Goal: Task Accomplishment & Management: Use online tool/utility

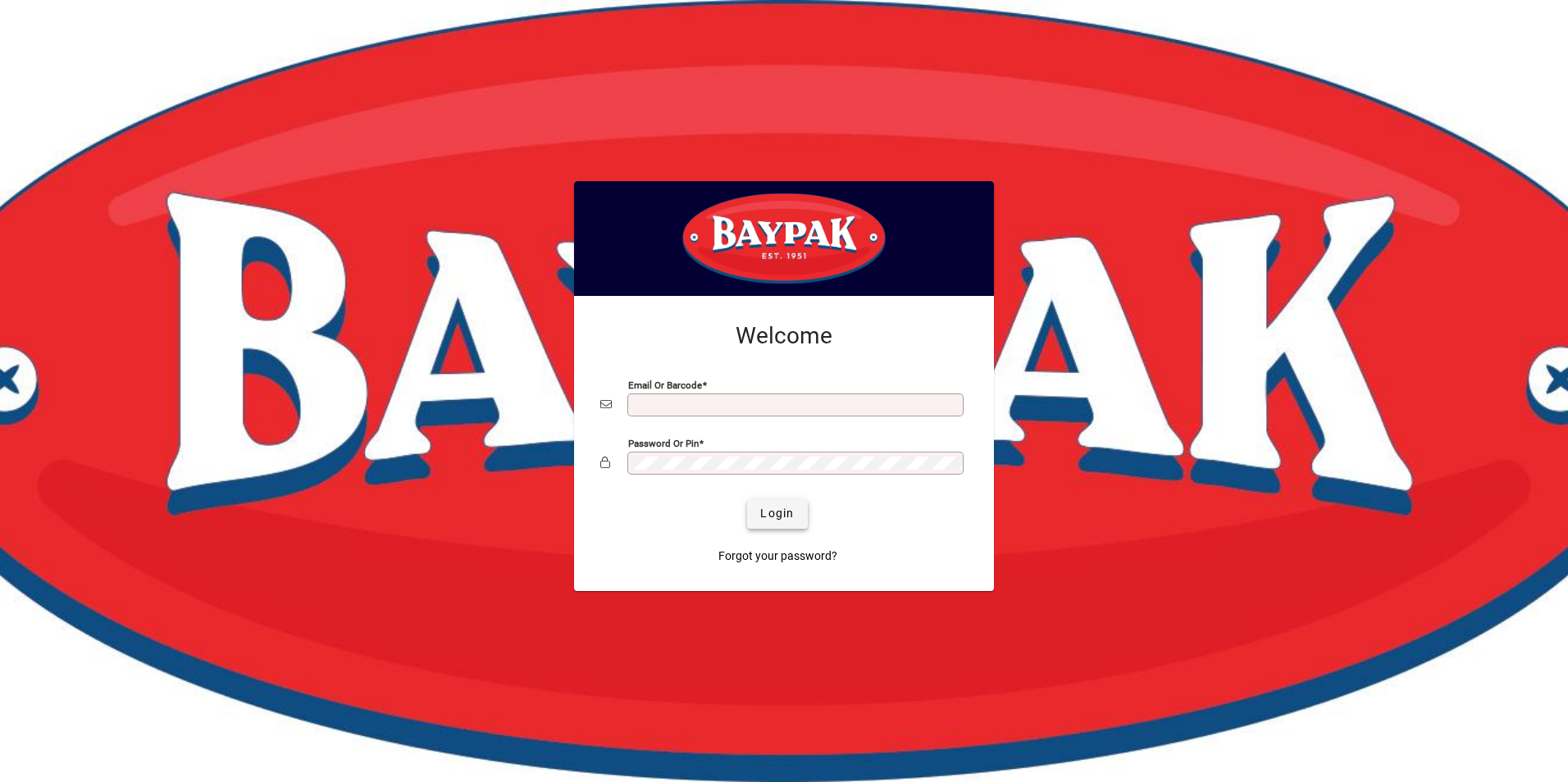
type input "**********"
click at [782, 515] on span "Login" at bounding box center [777, 513] width 34 height 18
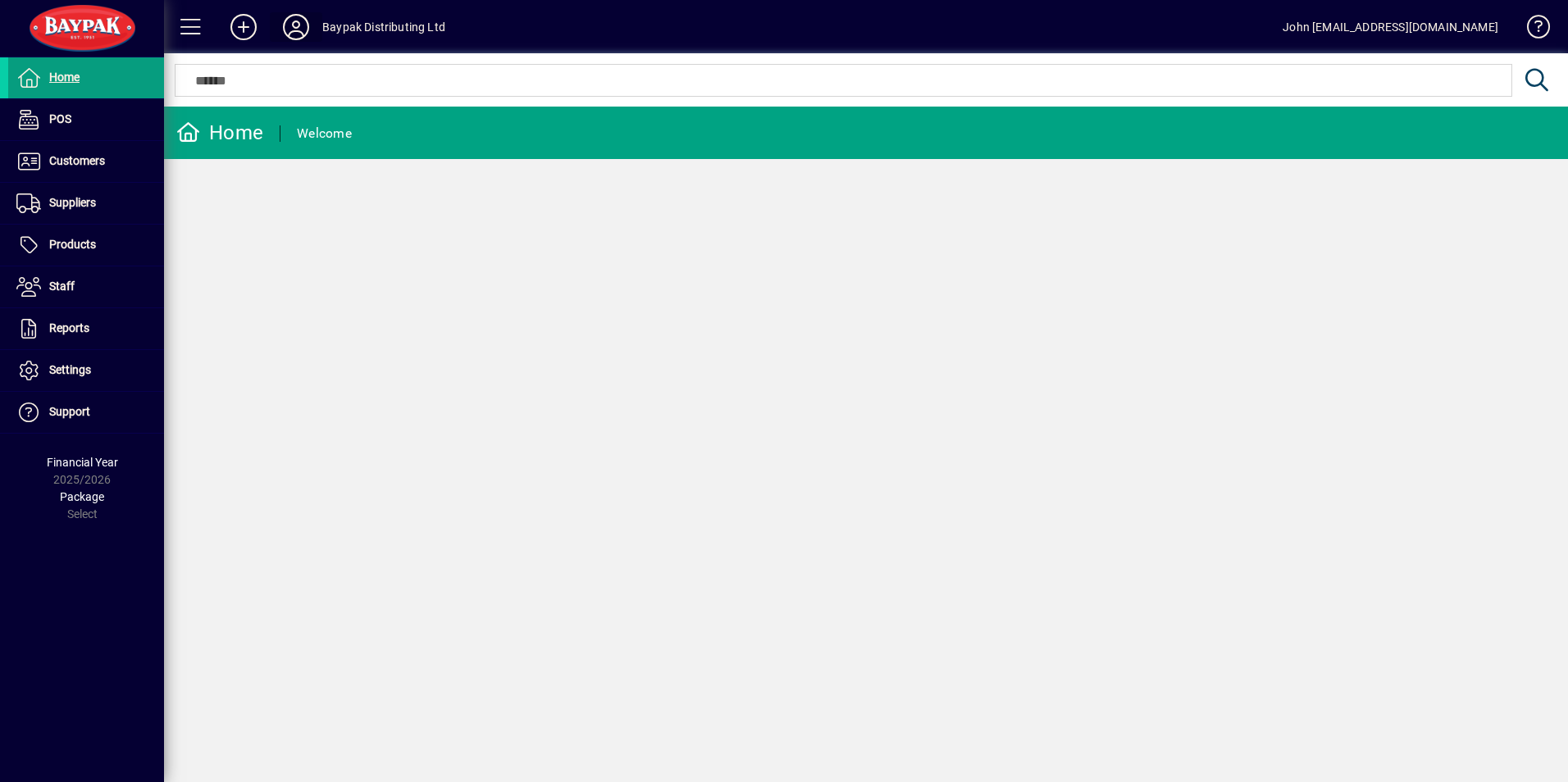
click at [300, 29] on icon at bounding box center [295, 27] width 33 height 26
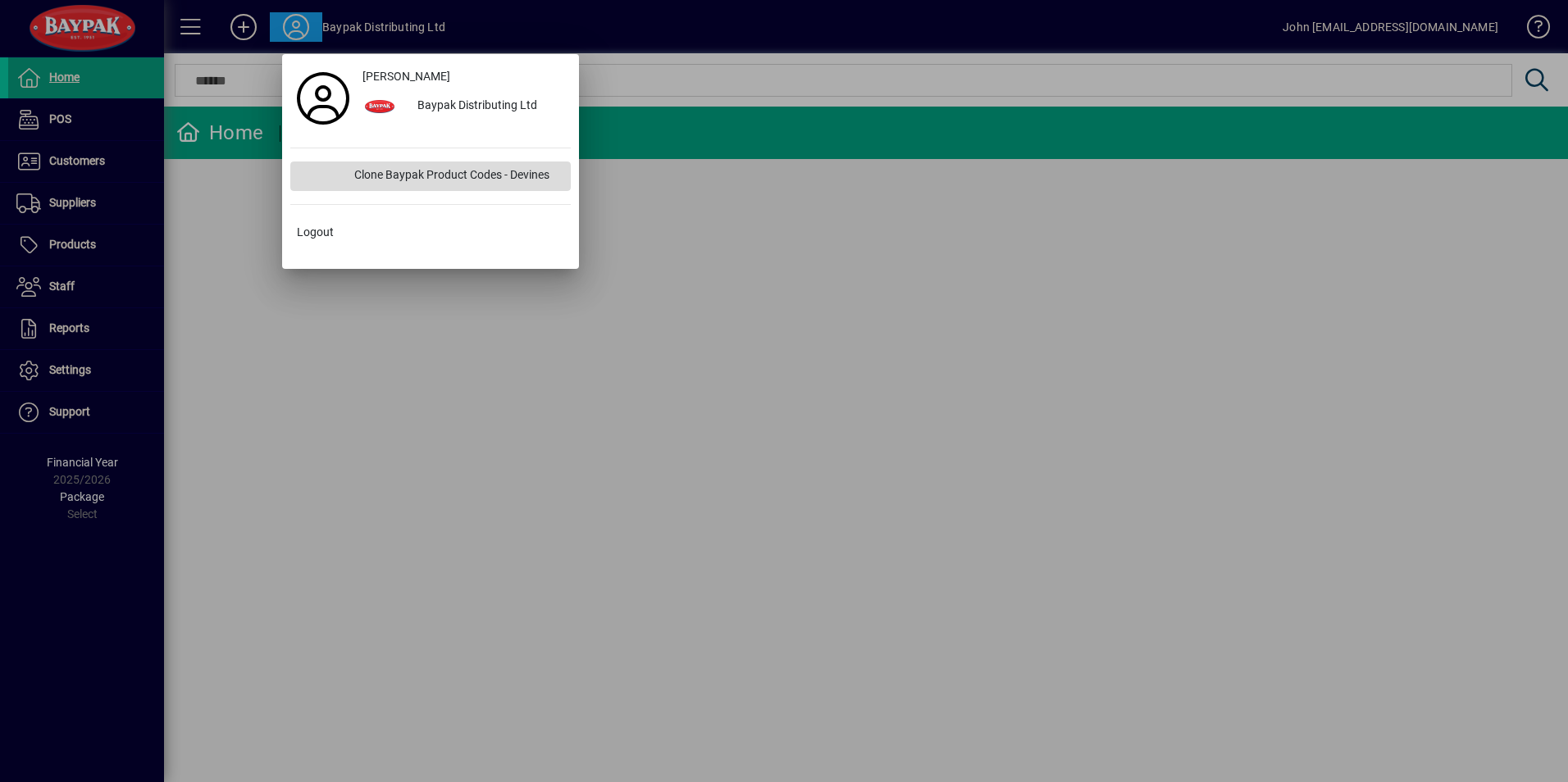
click at [407, 173] on div "Clone Baypak Product Codes - Devines" at bounding box center [456, 176] width 230 height 29
